Goal: Transaction & Acquisition: Purchase product/service

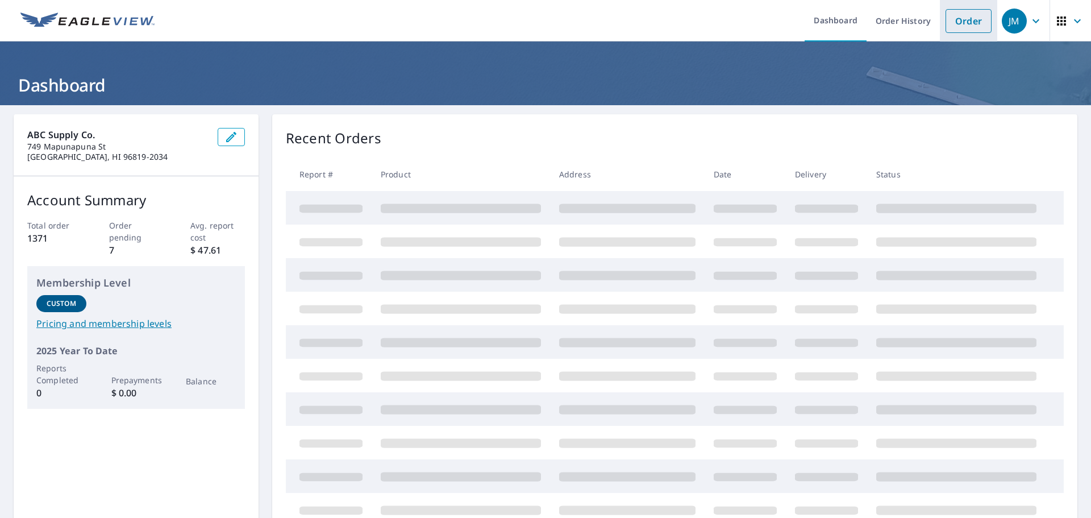
click at [973, 15] on link "Order" at bounding box center [968, 21] width 46 height 24
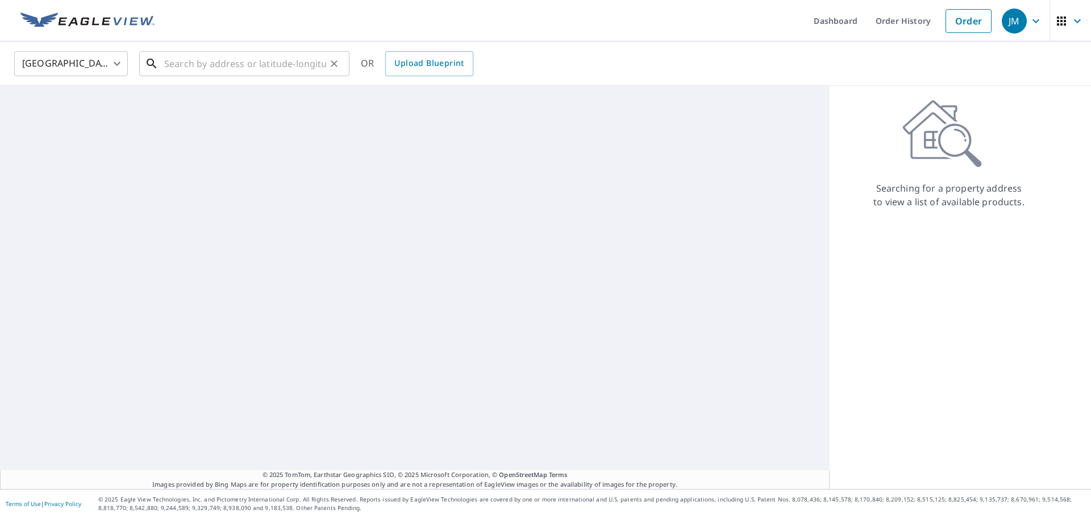
click at [278, 62] on input "text" at bounding box center [245, 64] width 162 height 32
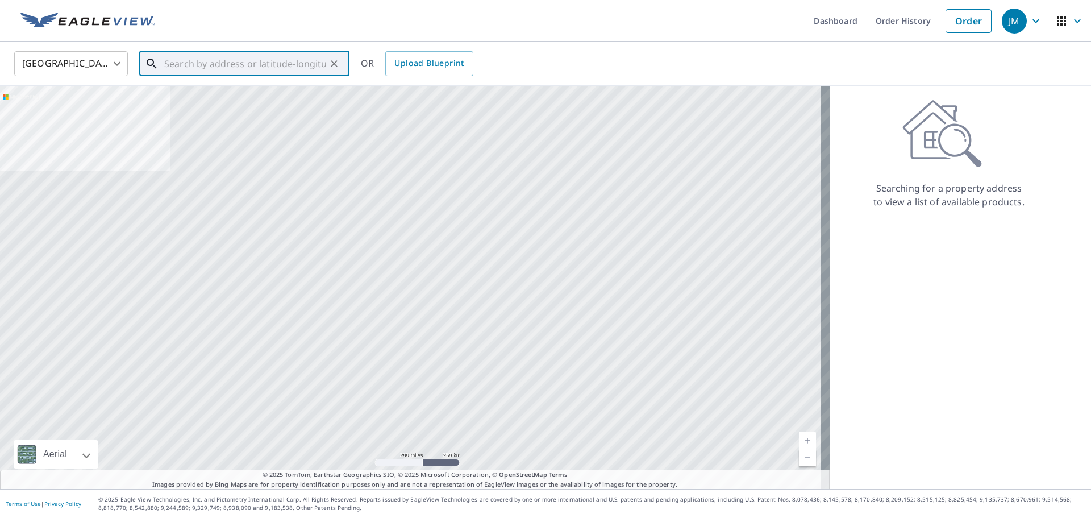
paste input "[STREET_ADDRESS]"
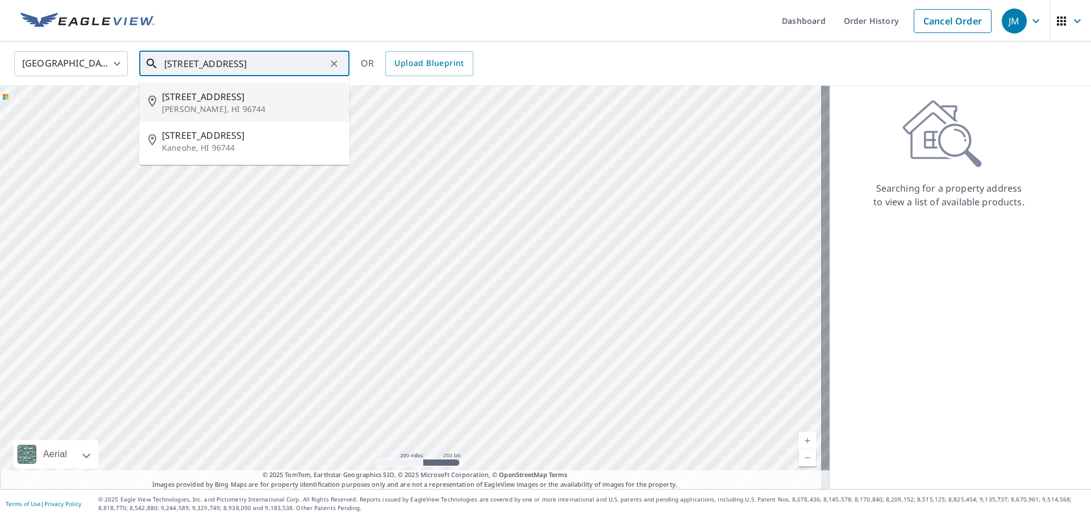
click at [237, 107] on p "[PERSON_NAME], HI 96744" at bounding box center [251, 108] width 178 height 11
type input "[STREET_ADDRESS][PERSON_NAME]"
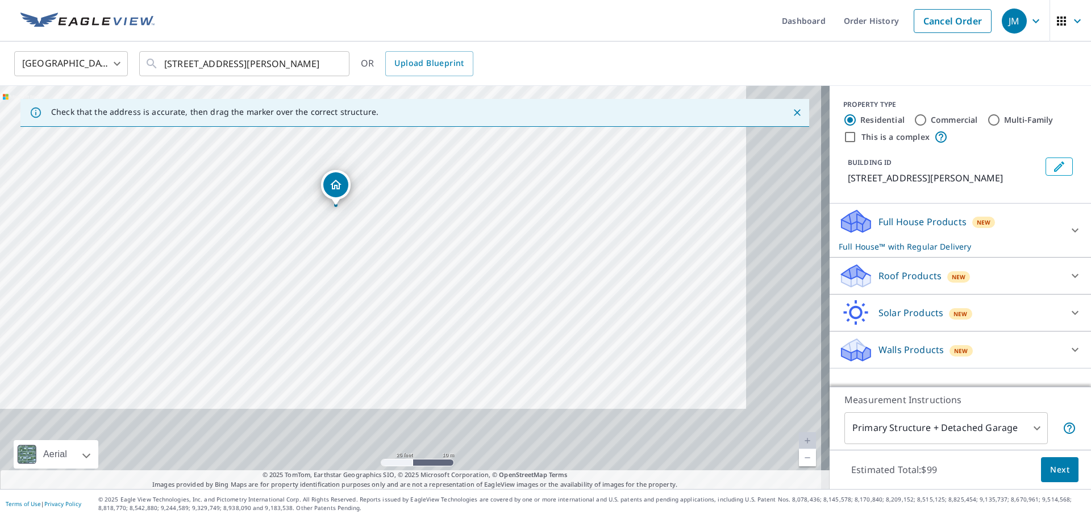
drag, startPoint x: 465, startPoint y: 256, endPoint x: 372, endPoint y: 176, distance: 122.4
click at [372, 176] on div "[STREET_ADDRESS]" at bounding box center [414, 287] width 829 height 403
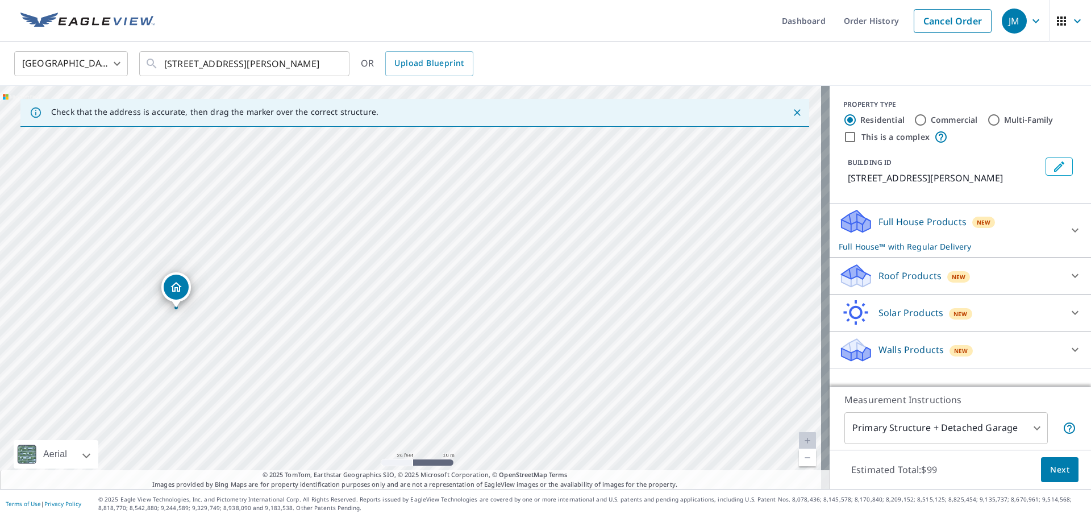
drag, startPoint x: 447, startPoint y: 176, endPoint x: 305, endPoint y: 281, distance: 176.3
click at [305, 281] on div "[STREET_ADDRESS]" at bounding box center [414, 287] width 829 height 403
drag, startPoint x: 226, startPoint y: 357, endPoint x: 249, endPoint y: 339, distance: 30.0
click at [249, 339] on div "[STREET_ADDRESS]" at bounding box center [414, 287] width 829 height 403
drag, startPoint x: 249, startPoint y: 339, endPoint x: 264, endPoint y: 233, distance: 106.7
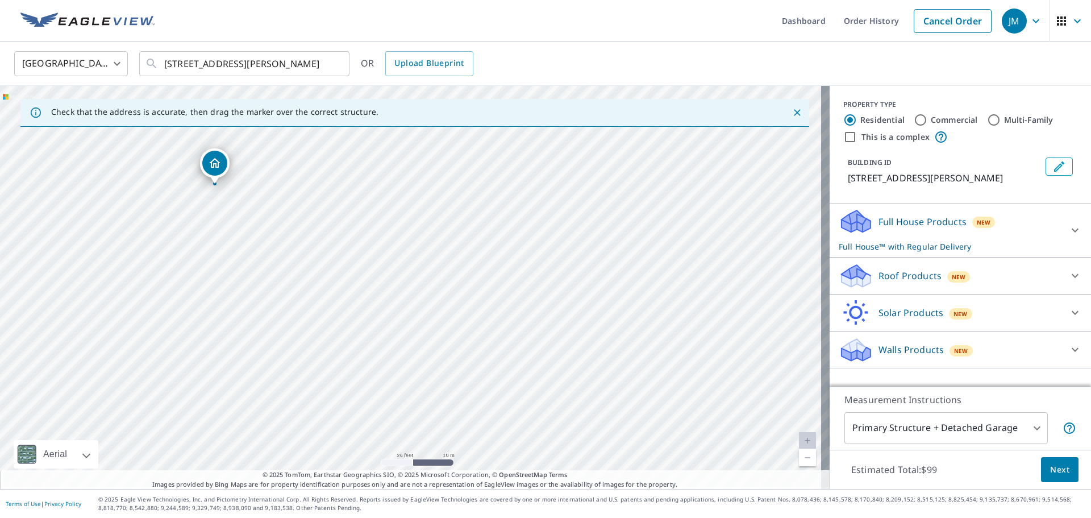
click at [264, 233] on div "[STREET_ADDRESS]" at bounding box center [414, 287] width 829 height 403
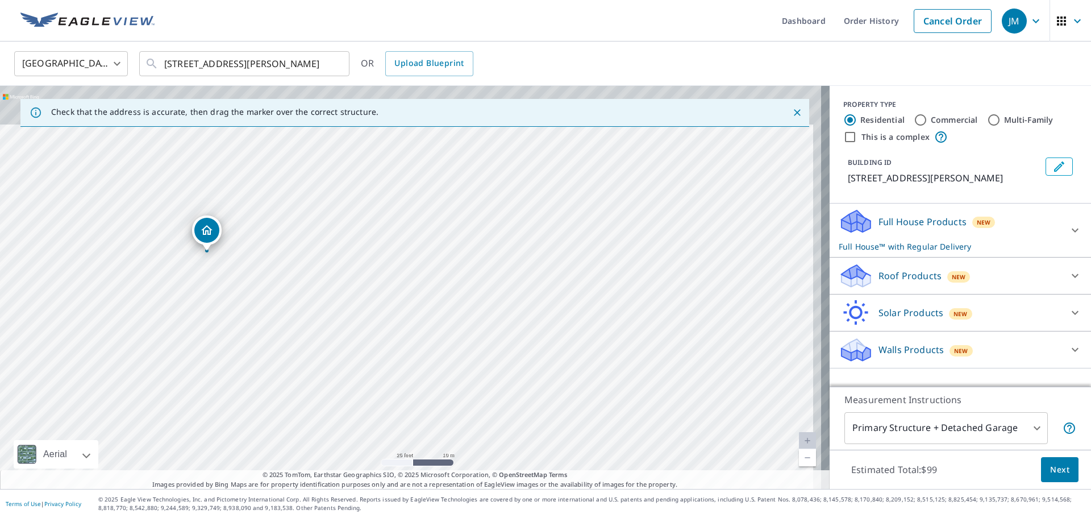
drag, startPoint x: 215, startPoint y: 212, endPoint x: 207, endPoint y: 279, distance: 67.5
click at [207, 279] on div "[STREET_ADDRESS]" at bounding box center [414, 287] width 829 height 403
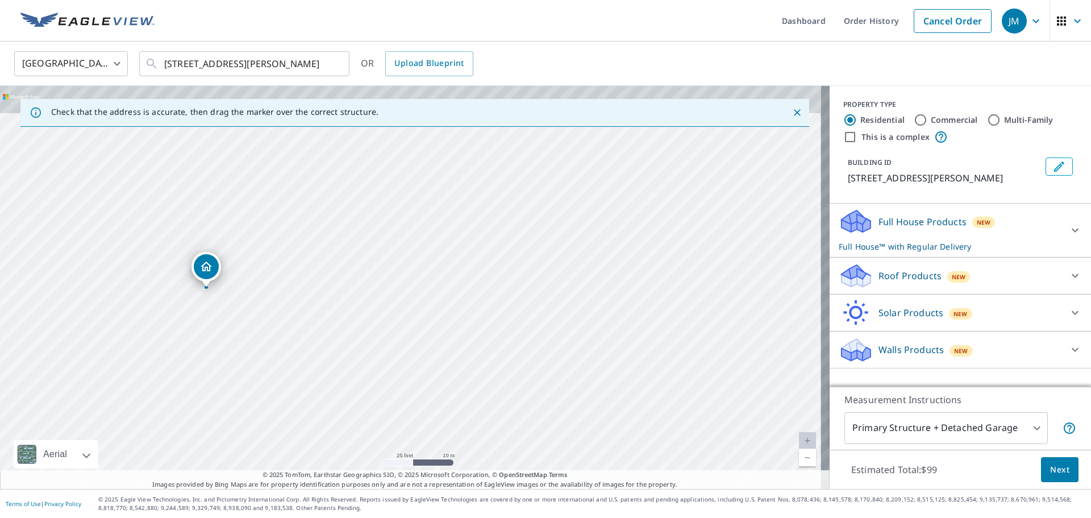
drag, startPoint x: 224, startPoint y: 258, endPoint x: 224, endPoint y: 297, distance: 38.1
click at [224, 297] on div "[STREET_ADDRESS]" at bounding box center [414, 287] width 829 height 403
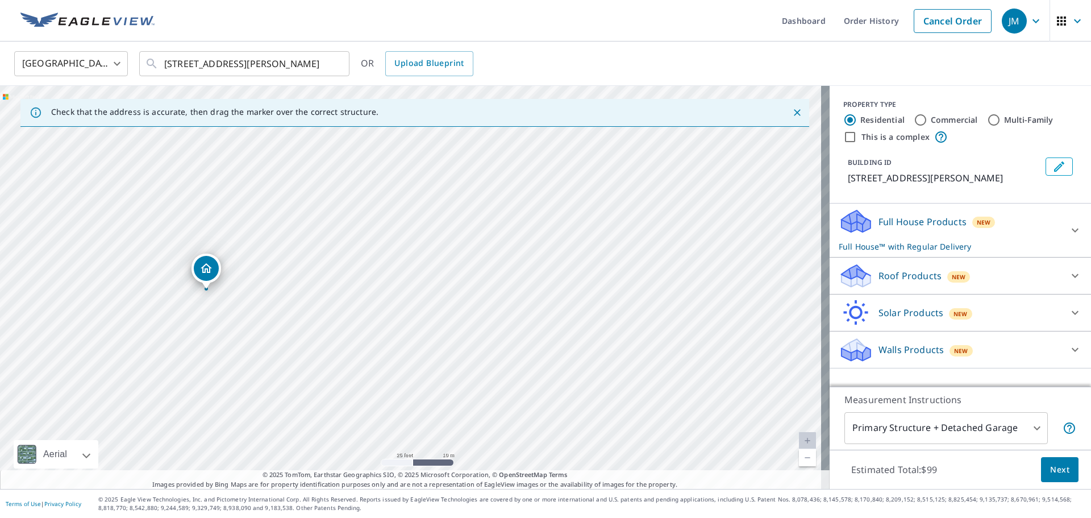
click at [960, 224] on div "Full House Products New Full House™ with Regular Delivery" at bounding box center [950, 230] width 223 height 44
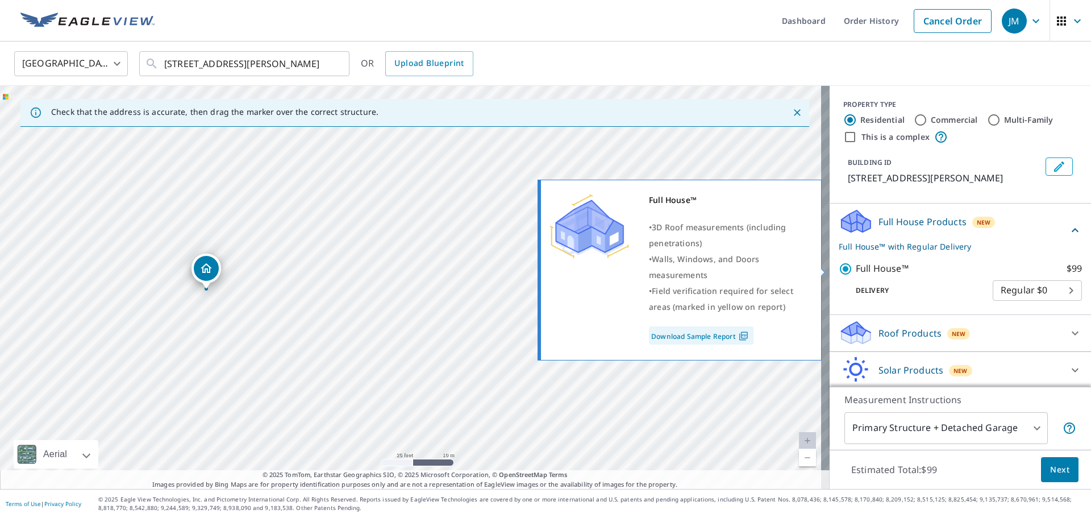
click at [859, 266] on p "Full House™" at bounding box center [882, 268] width 53 height 14
click at [856, 266] on input "Full House™ $99" at bounding box center [847, 269] width 17 height 14
checkbox input "false"
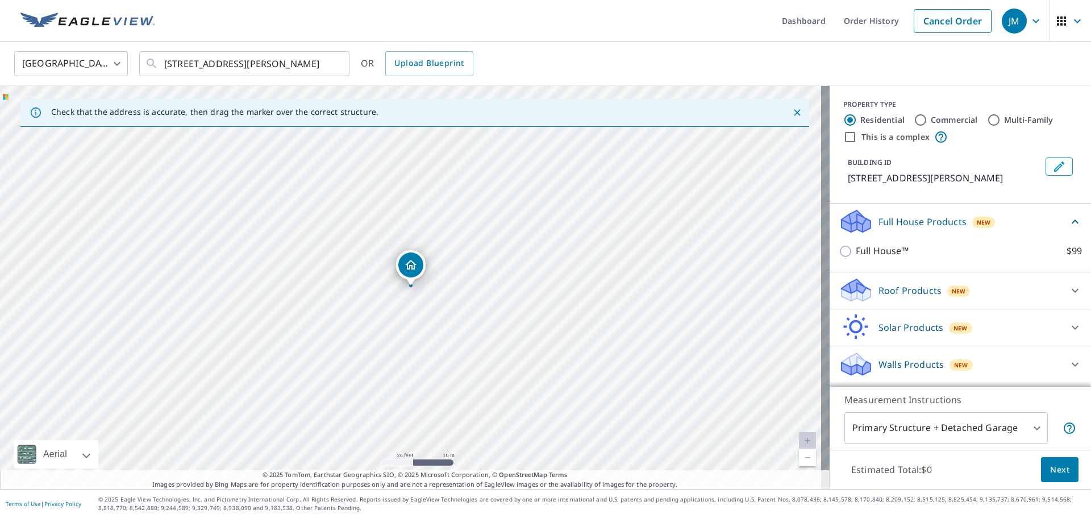
click at [903, 297] on div "Roof Products New" at bounding box center [950, 290] width 223 height 27
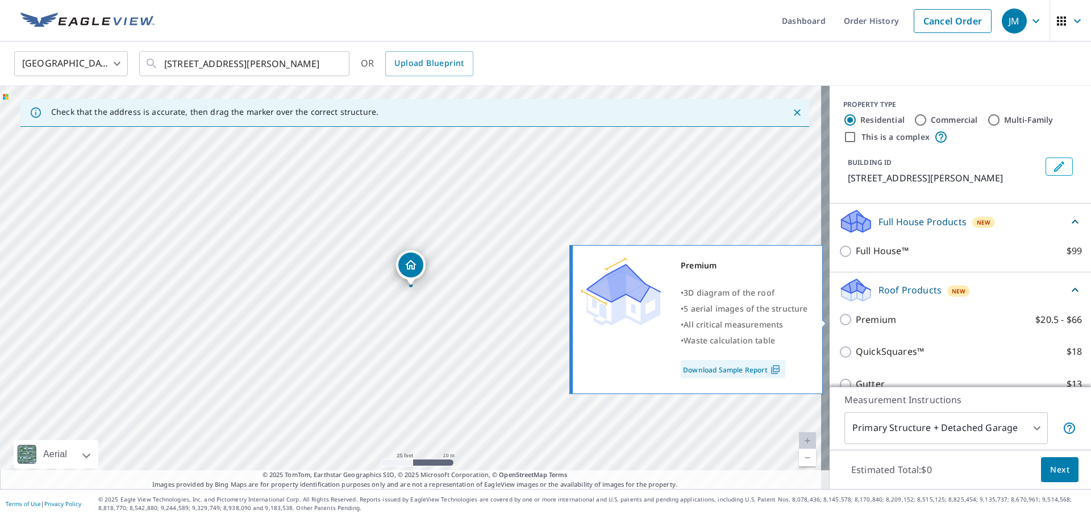
click at [885, 323] on p "Premium" at bounding box center [876, 319] width 40 height 14
click at [856, 323] on input "Premium $20.5 - $66" at bounding box center [847, 319] width 17 height 14
checkbox input "true"
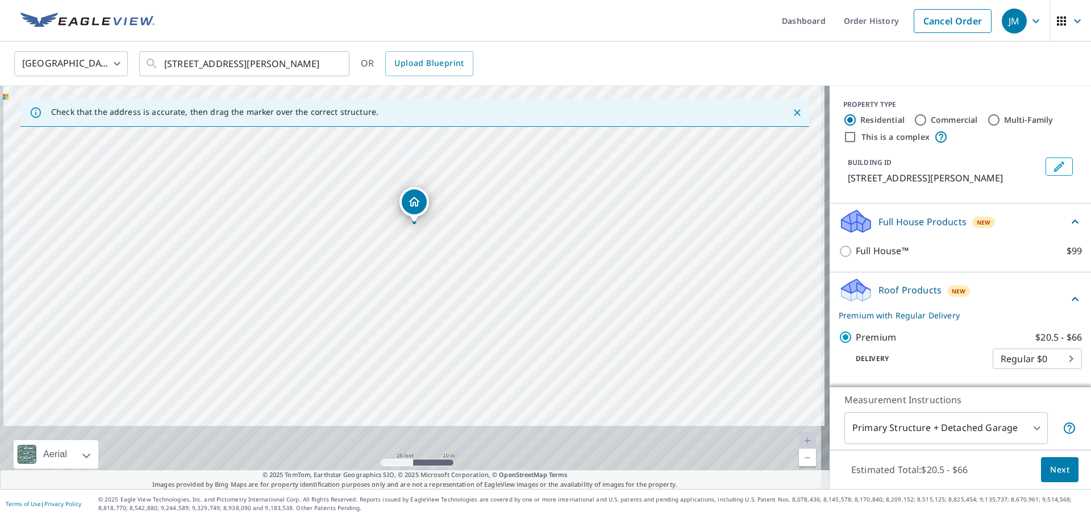
drag, startPoint x: 451, startPoint y: 362, endPoint x: 454, endPoint y: 295, distance: 66.6
click at [454, 295] on div "[STREET_ADDRESS]" at bounding box center [414, 287] width 829 height 403
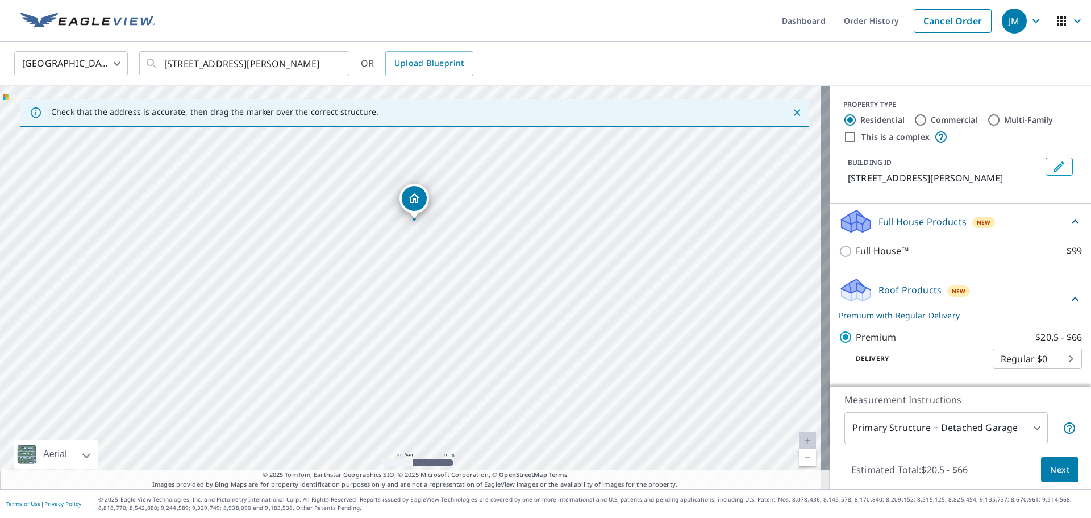
click at [454, 295] on div "[STREET_ADDRESS]" at bounding box center [414, 287] width 829 height 403
click at [1053, 465] on span "Next" at bounding box center [1059, 469] width 19 height 14
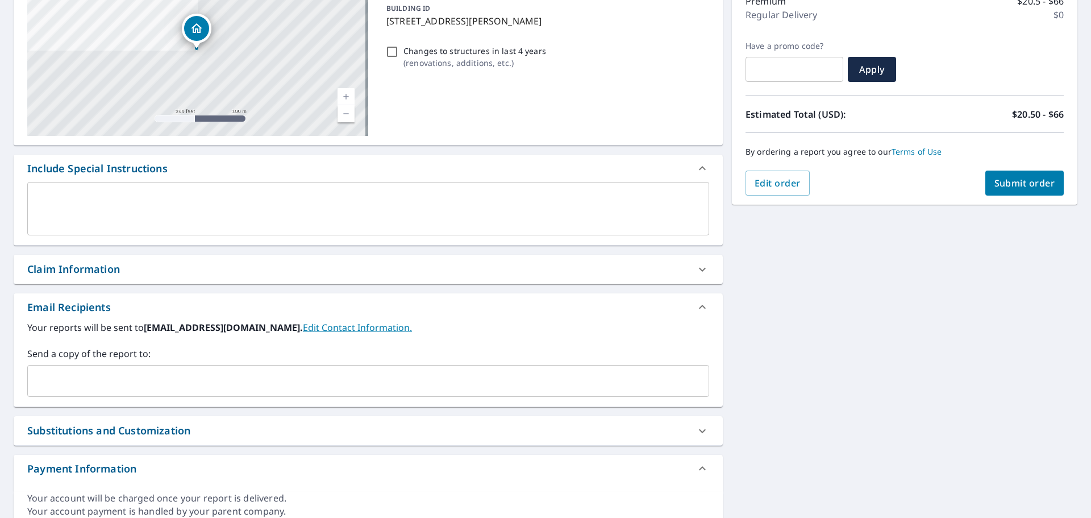
scroll to position [206, 0]
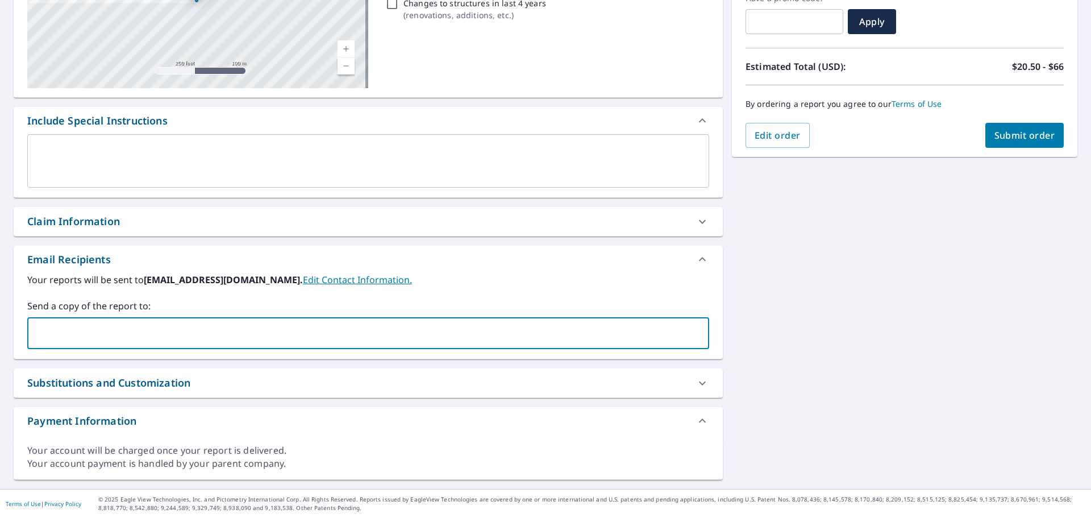
click at [118, 337] on input "text" at bounding box center [359, 333] width 654 height 22
type input "[PERSON_NAME][EMAIL_ADDRESS][PERSON_NAME][DOMAIN_NAME]"
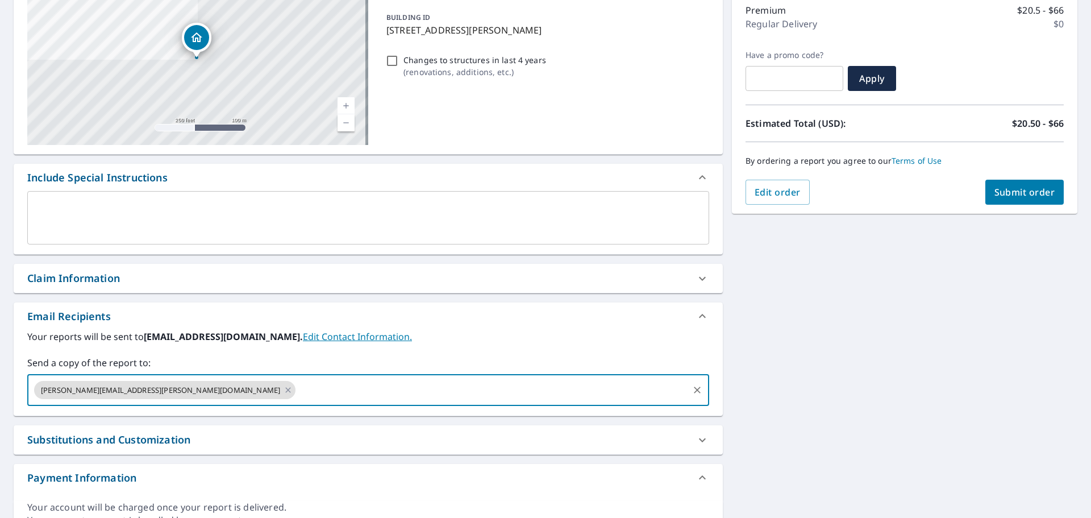
click at [1007, 196] on span "Submit order" at bounding box center [1024, 192] width 61 height 12
checkbox input "true"
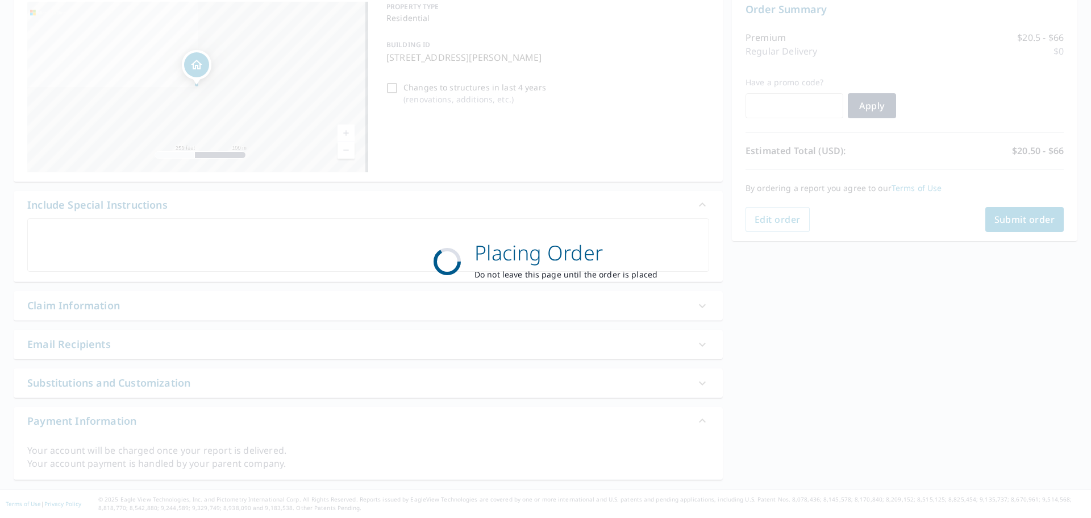
scroll to position [122, 0]
